Goal: Find specific page/section

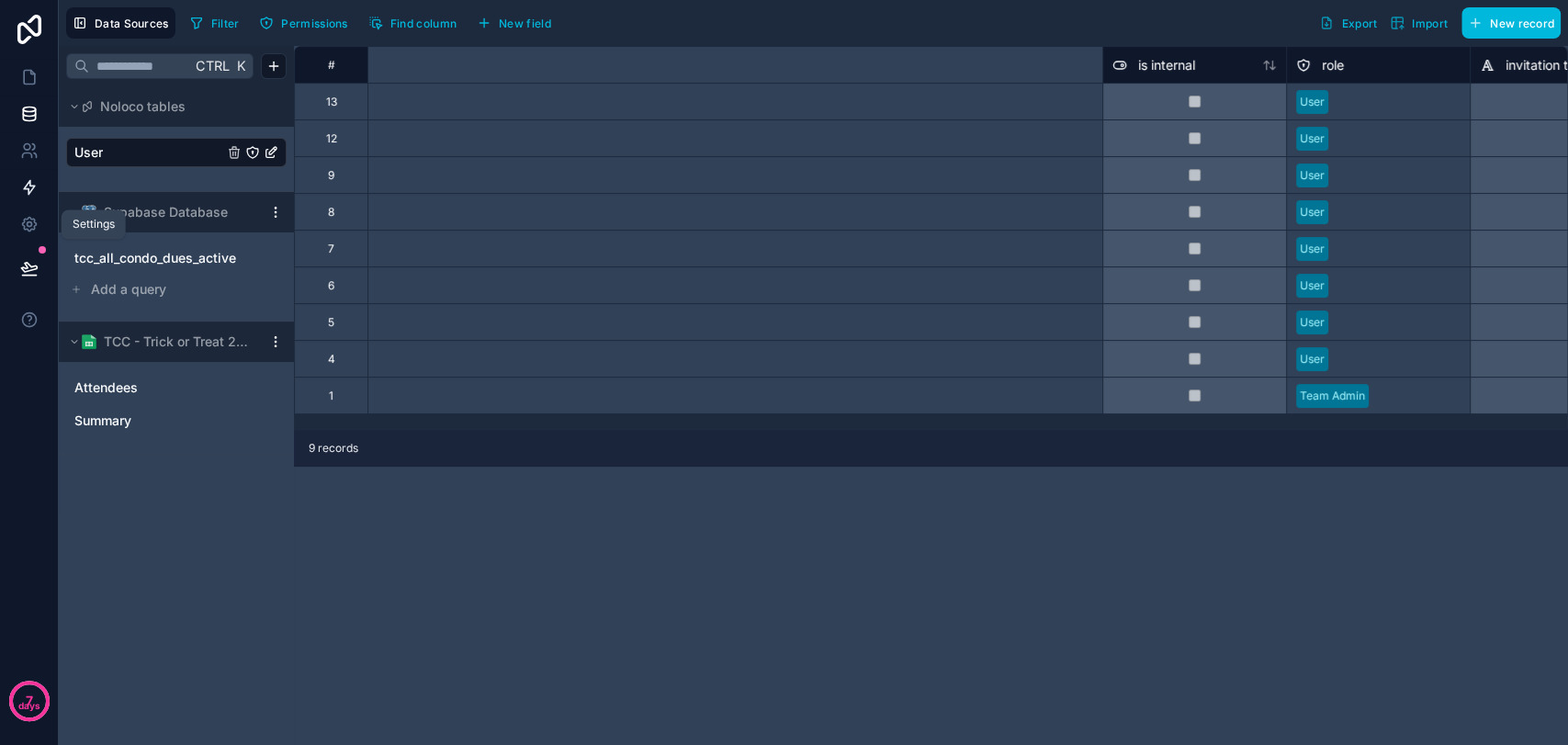
scroll to position [0, 1173]
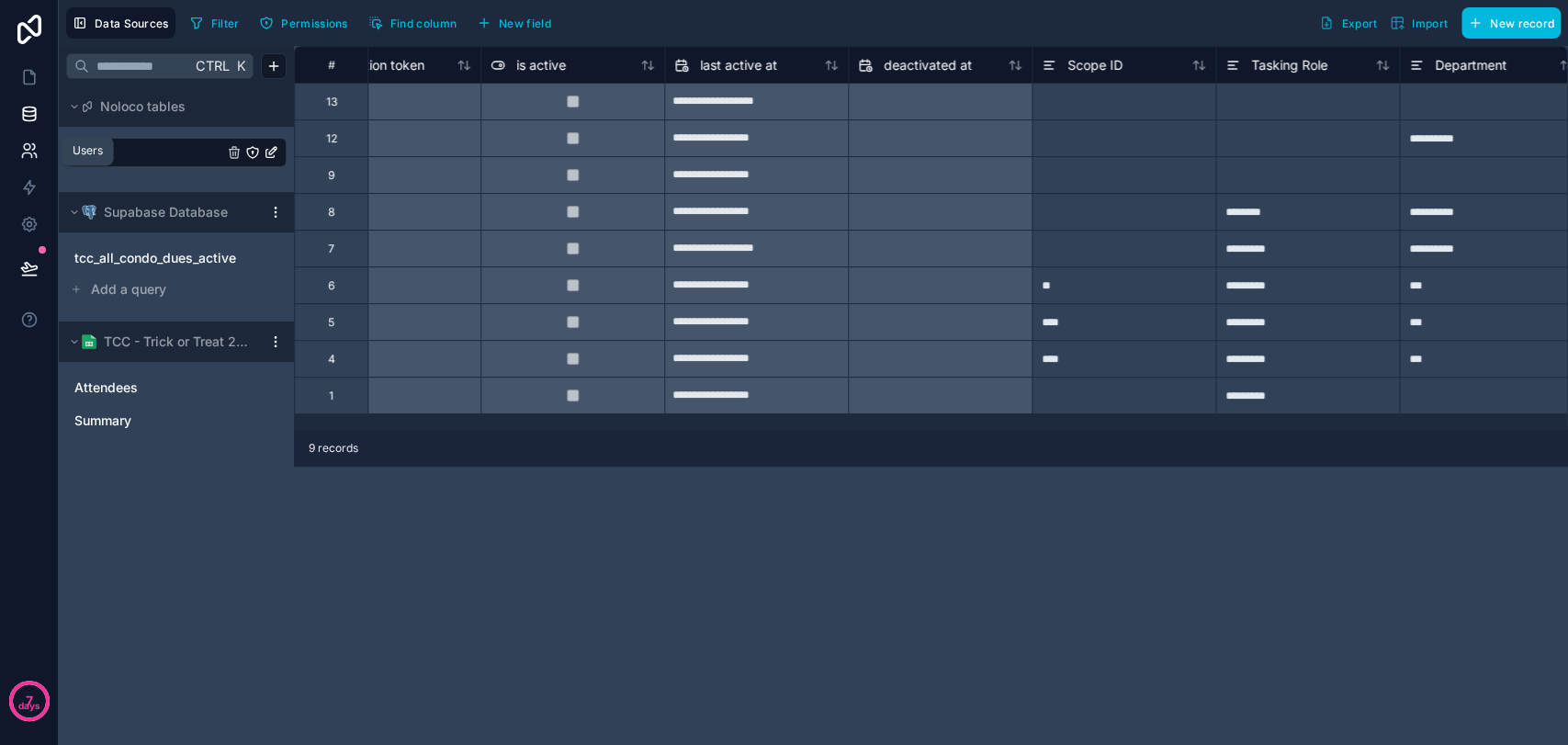
click at [37, 157] on icon at bounding box center [30, 151] width 19 height 19
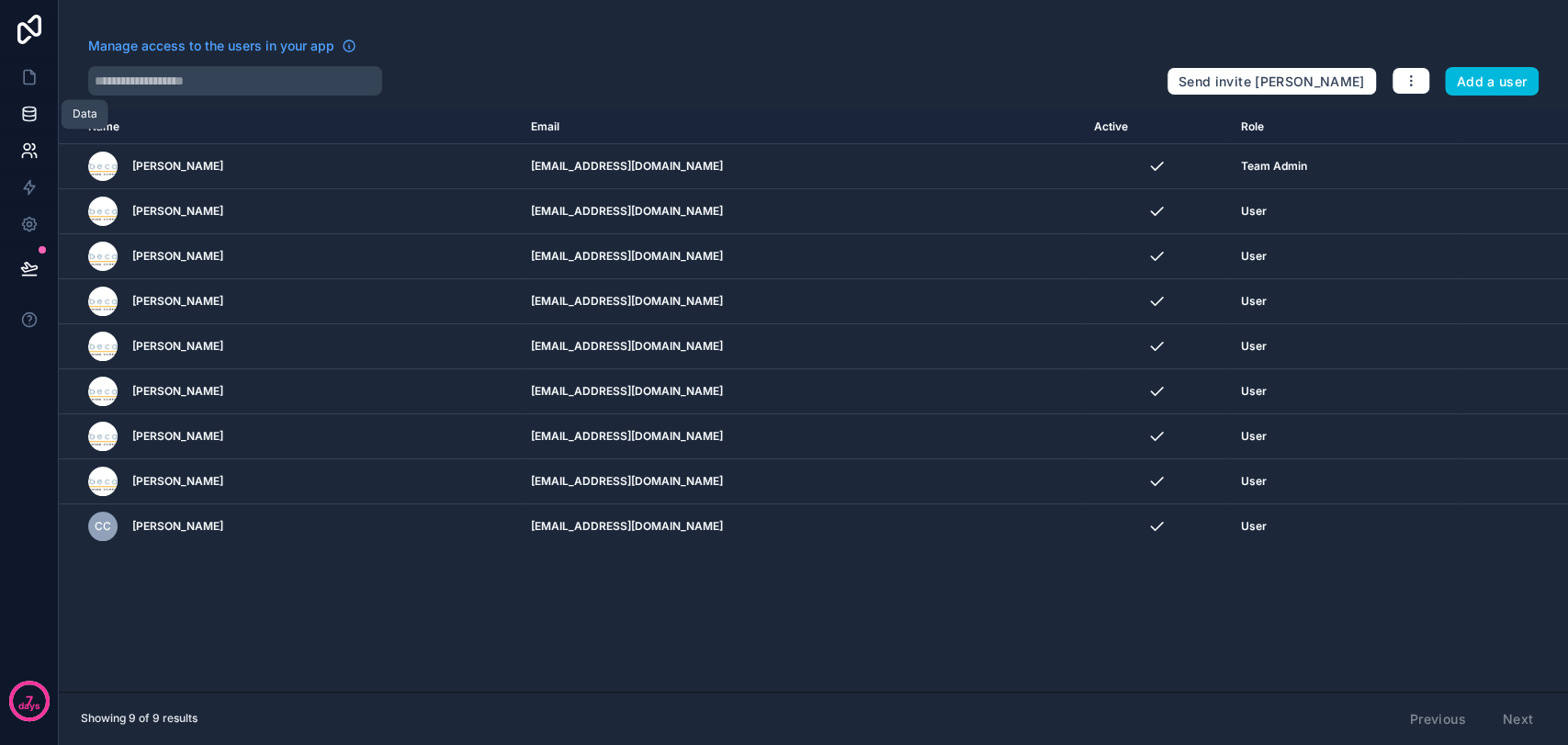
click at [28, 118] on icon at bounding box center [30, 114] width 19 height 19
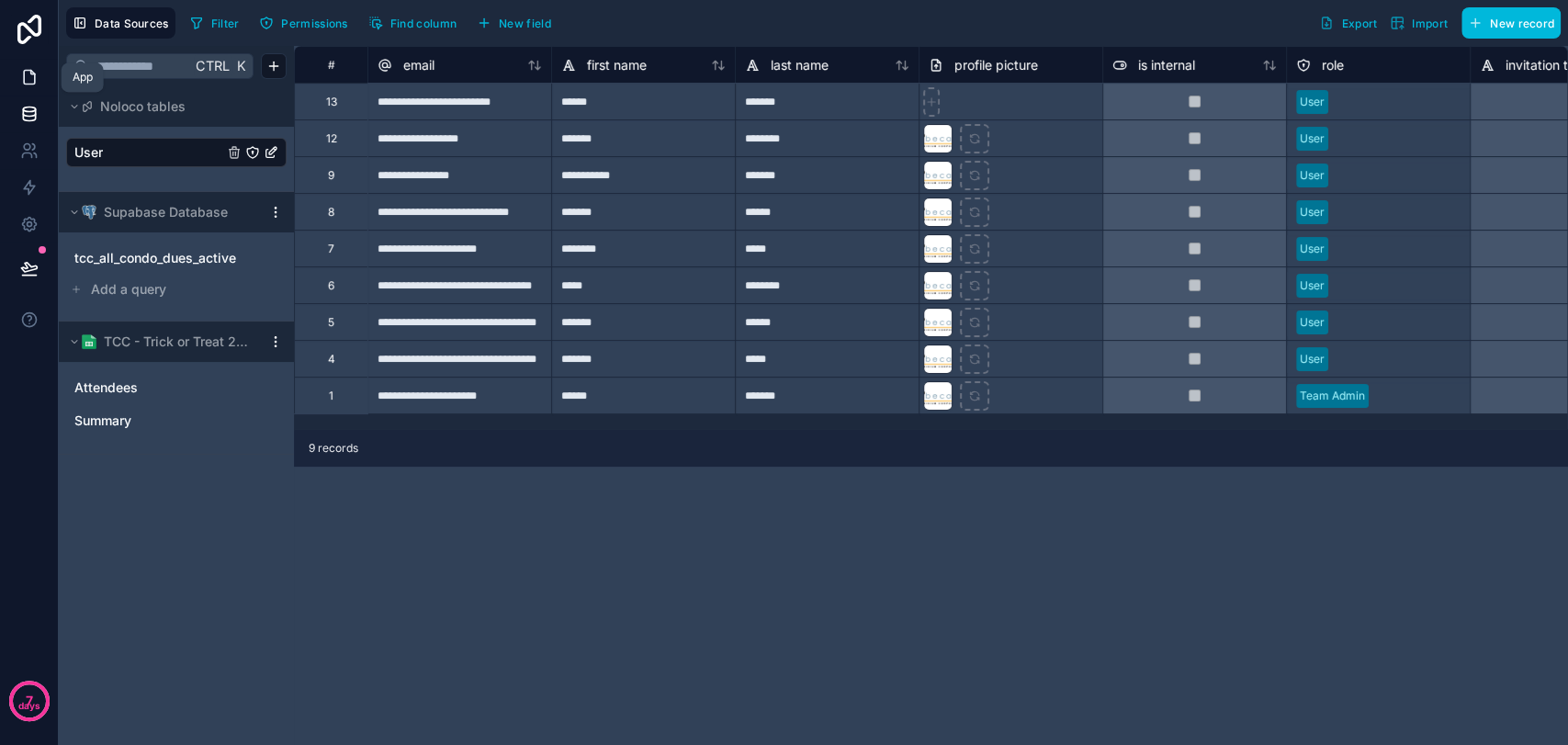
click at [33, 87] on link at bounding box center [29, 78] width 58 height 37
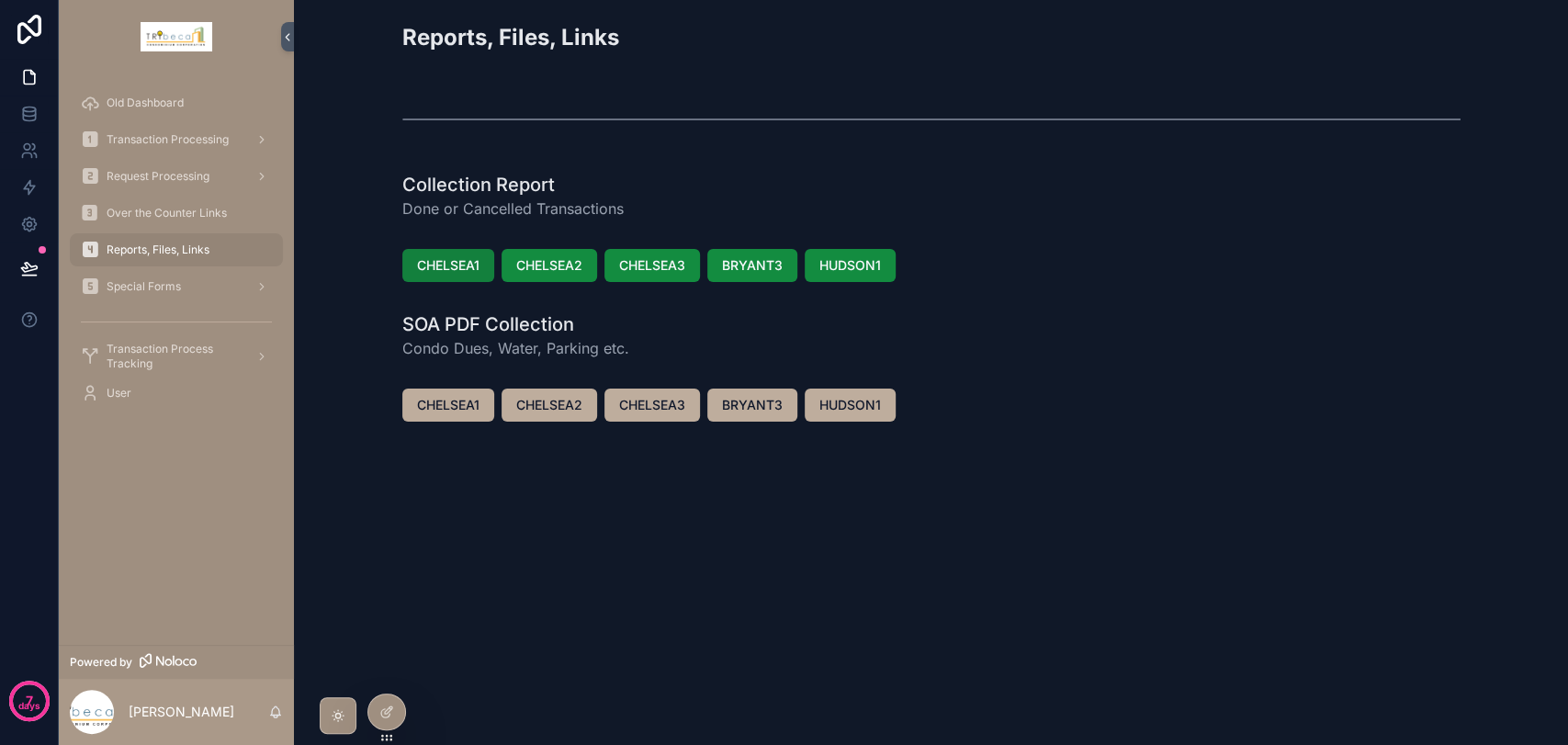
click at [432, 276] on button "CHELSEA1" at bounding box center [448, 266] width 92 height 33
click at [149, 135] on span "Transaction Processing" at bounding box center [167, 140] width 122 height 15
